Goal: Task Accomplishment & Management: Understand process/instructions

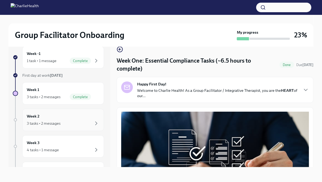
scroll to position [1185, 0]
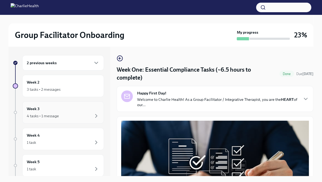
click at [52, 117] on div "4 tasks • 1 message" at bounding box center [43, 115] width 32 height 5
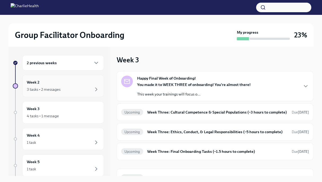
click at [52, 91] on div "3 tasks • 2 messages" at bounding box center [44, 89] width 34 height 5
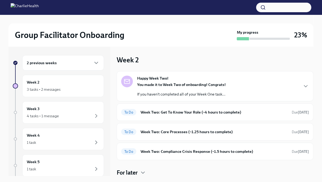
click at [180, 85] on strong "You made it to Week Two of onboarding! Congrats!" at bounding box center [181, 84] width 89 height 5
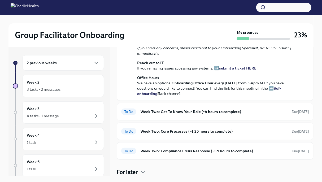
scroll to position [168, 0]
click at [198, 116] on div "To Do Week Two: Get To Know Your Role (~4 hours to complete) Due in 6 days" at bounding box center [215, 111] width 188 height 8
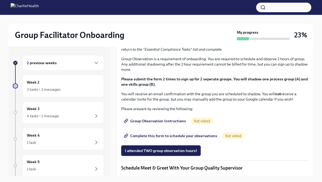
scroll to position [267, 0]
